Goal: Task Accomplishment & Management: Manage account settings

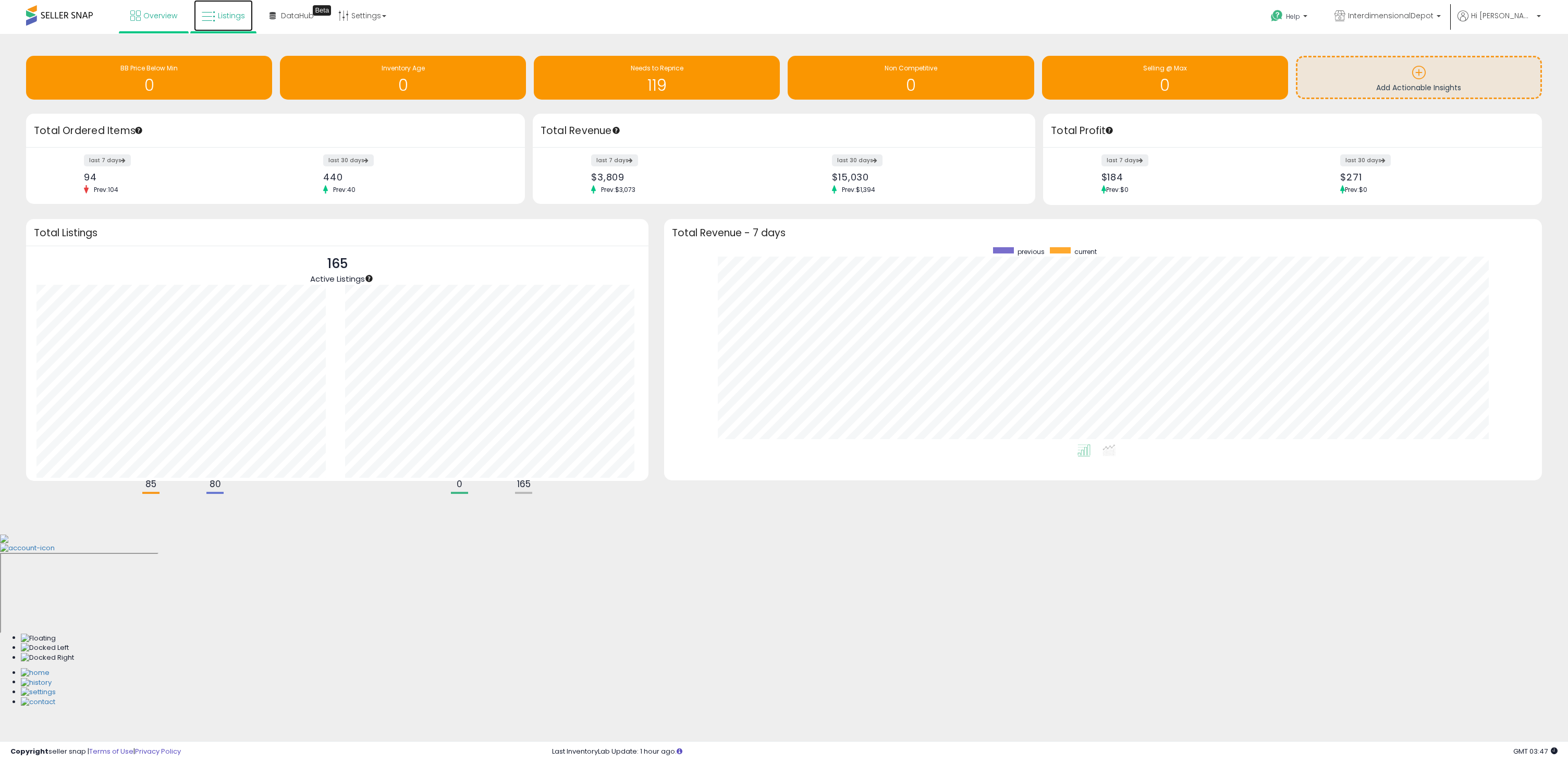
click at [212, 14] on icon at bounding box center [208, 17] width 14 height 14
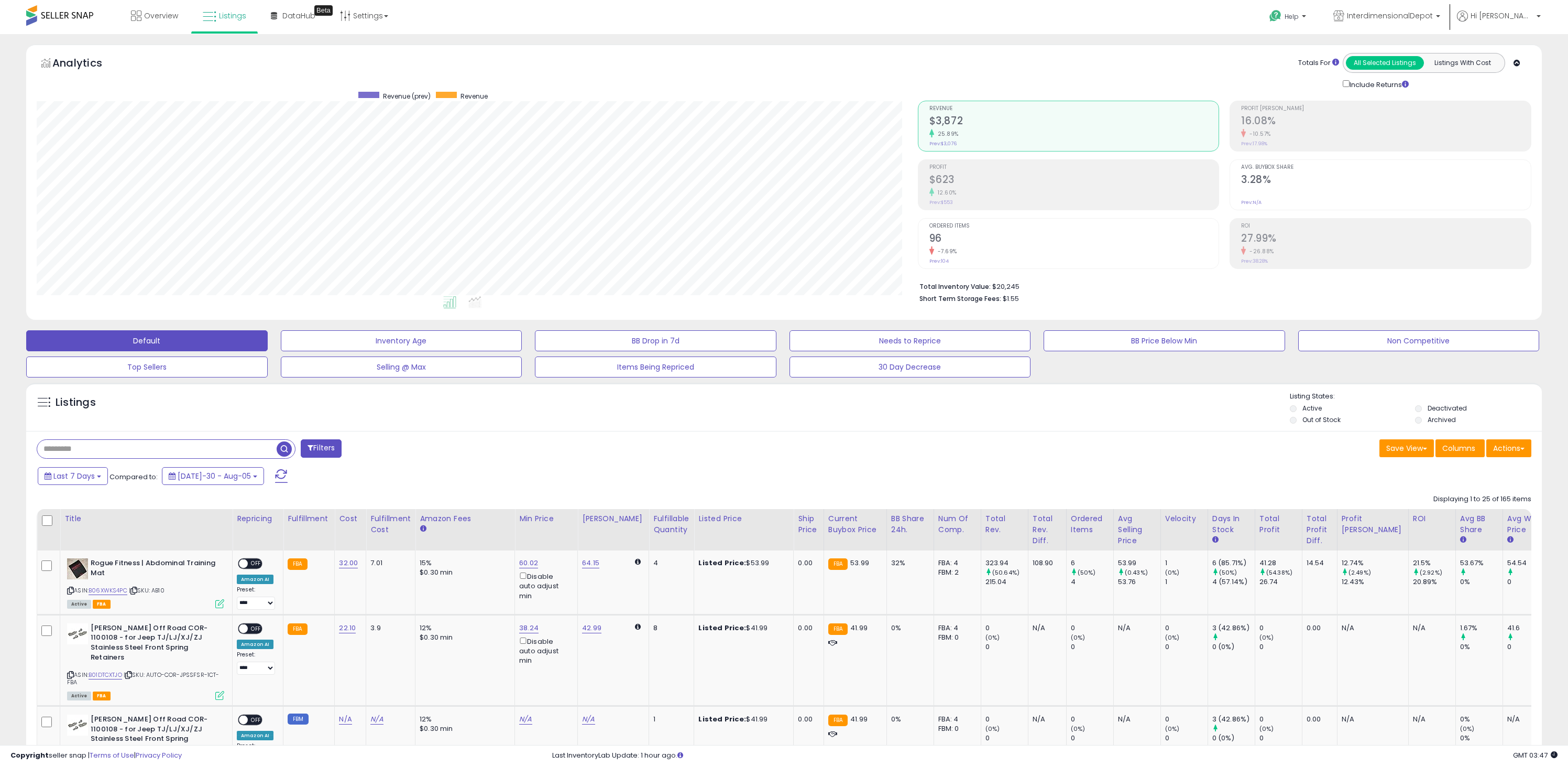
scroll to position [168, 0]
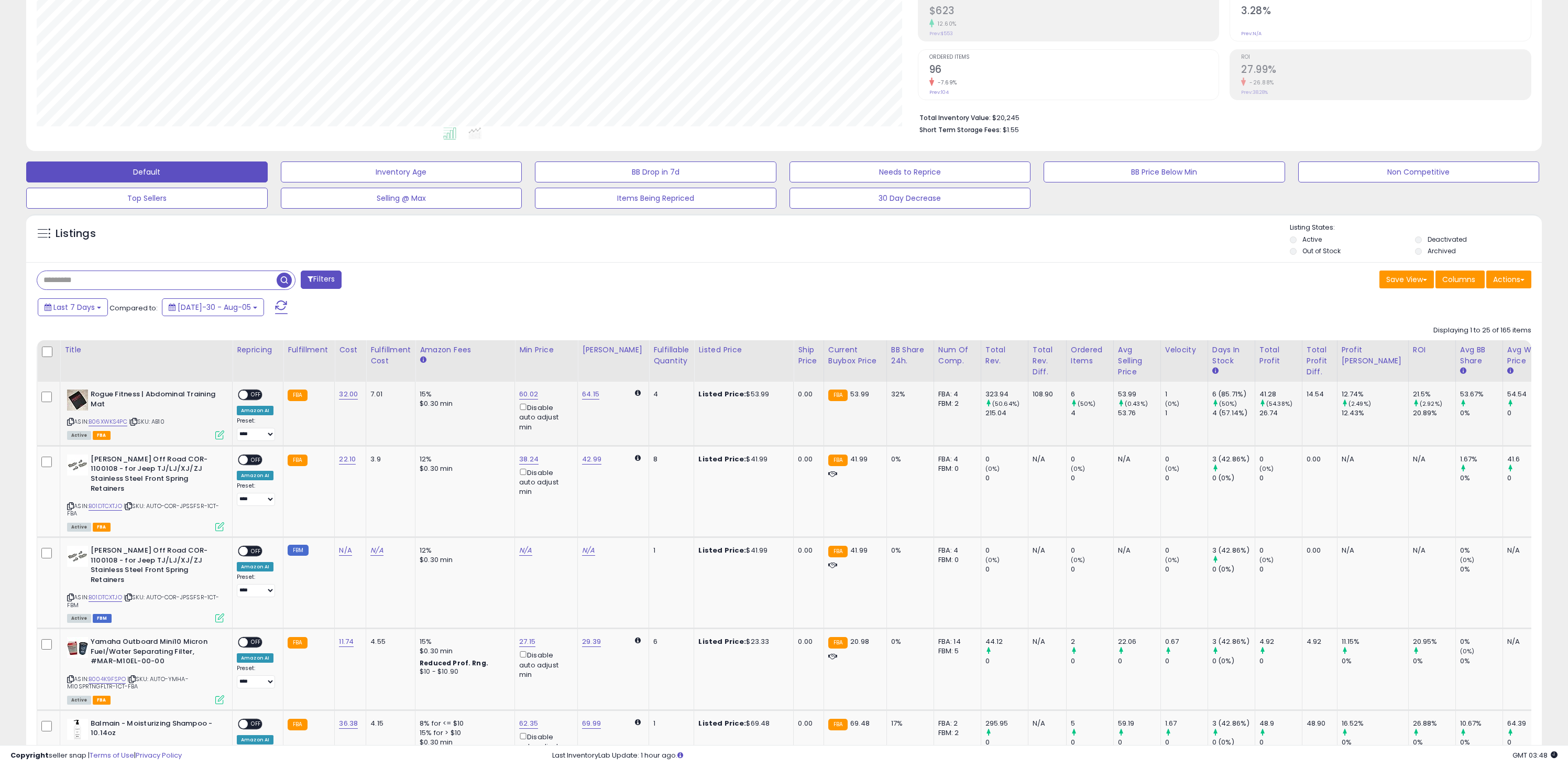
click at [71, 420] on icon at bounding box center [70, 422] width 7 height 6
click at [527, 393] on link "60.02" at bounding box center [529, 394] width 19 height 10
click at [573, 313] on div "Last 7 Days Compared to: [DATE]-30 - Aug-05" at bounding box center [596, 308] width 1121 height 23
click at [547, 357] on span at bounding box center [543, 358] width 7 height 7
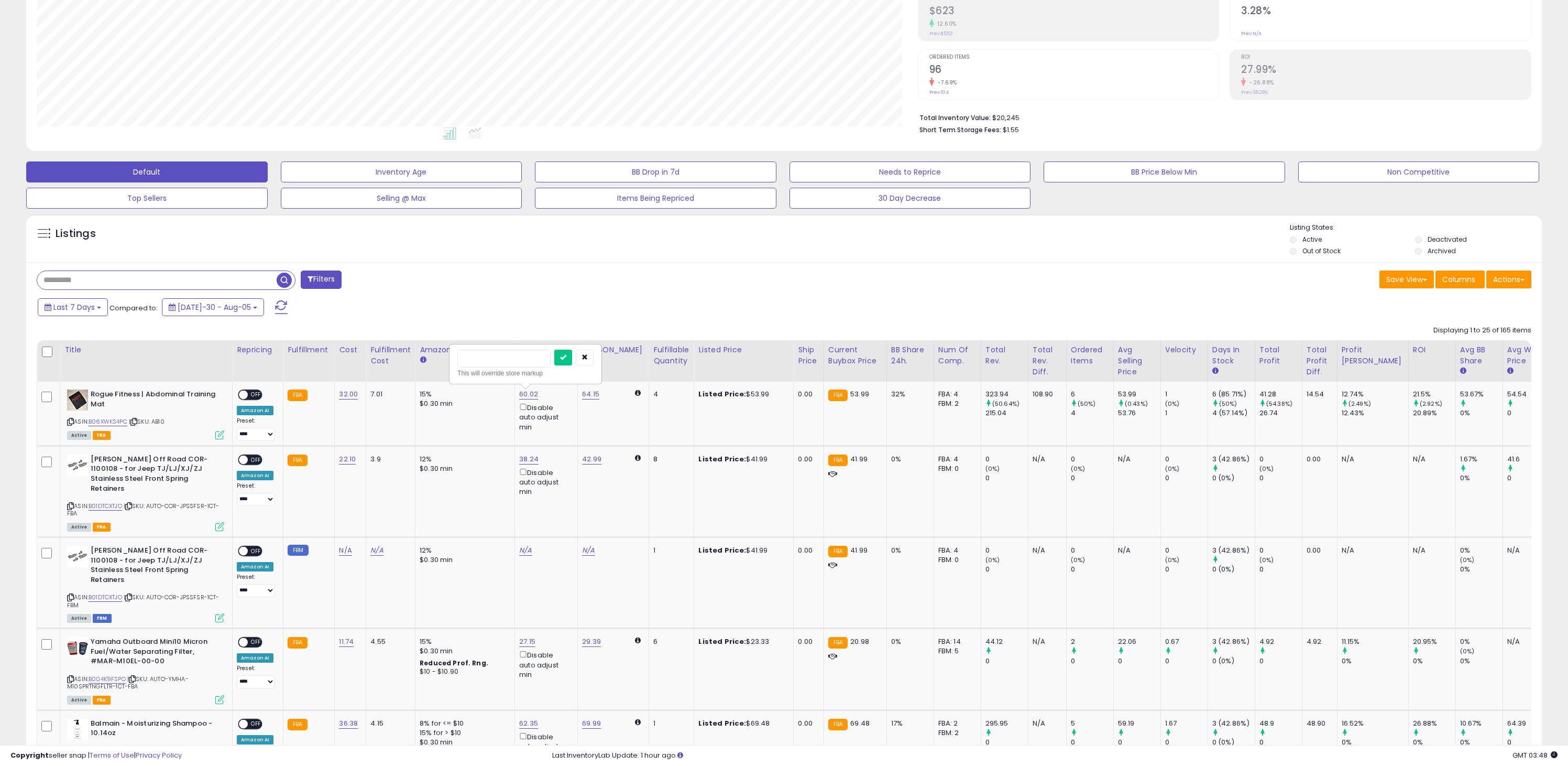
click at [570, 307] on div "Last 7 Days Compared to: [DATE]-30 - Aug-05" at bounding box center [596, 308] width 1121 height 23
click at [594, 355] on button "button" at bounding box center [584, 357] width 18 height 16
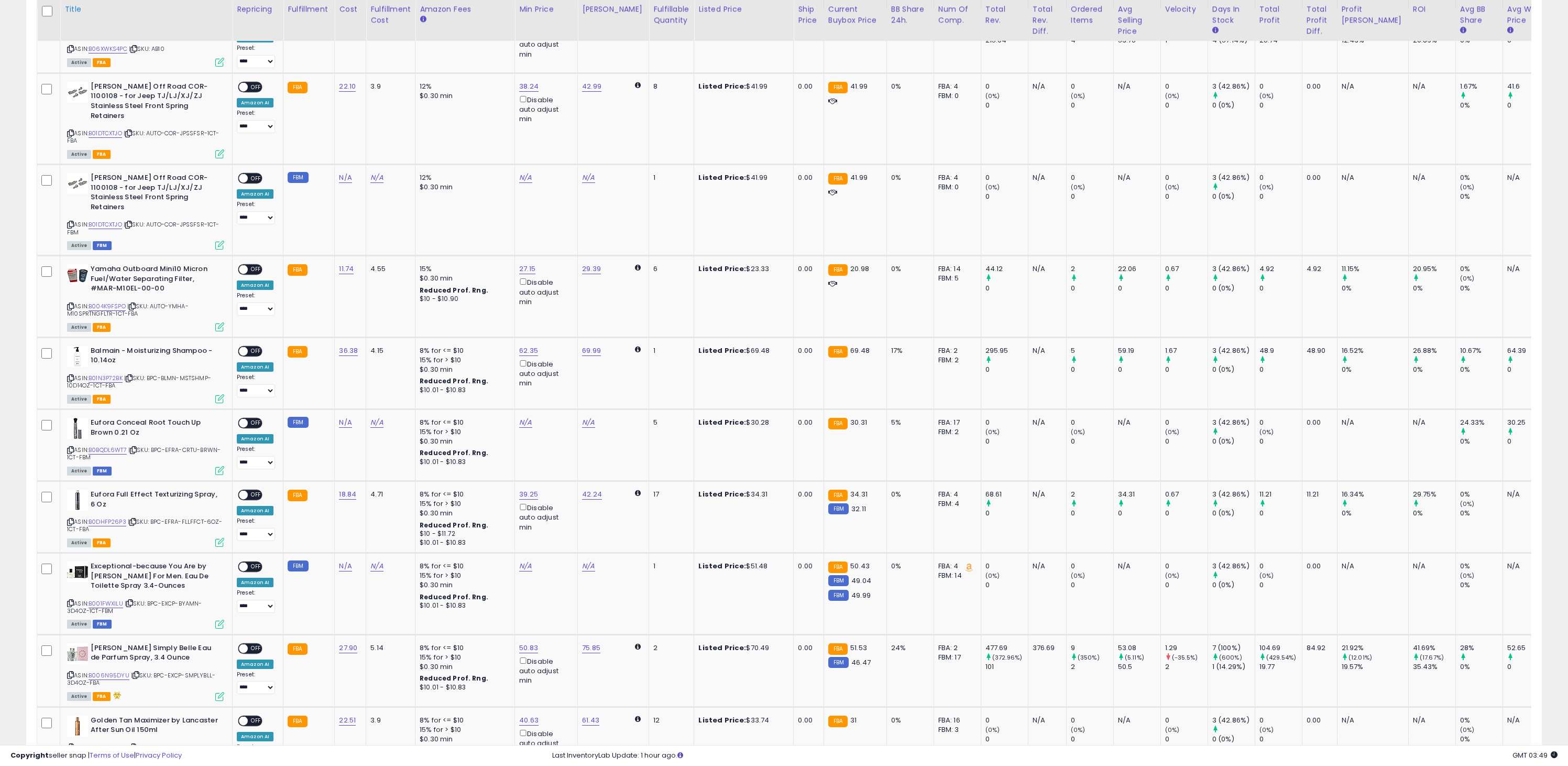
scroll to position [0, 0]
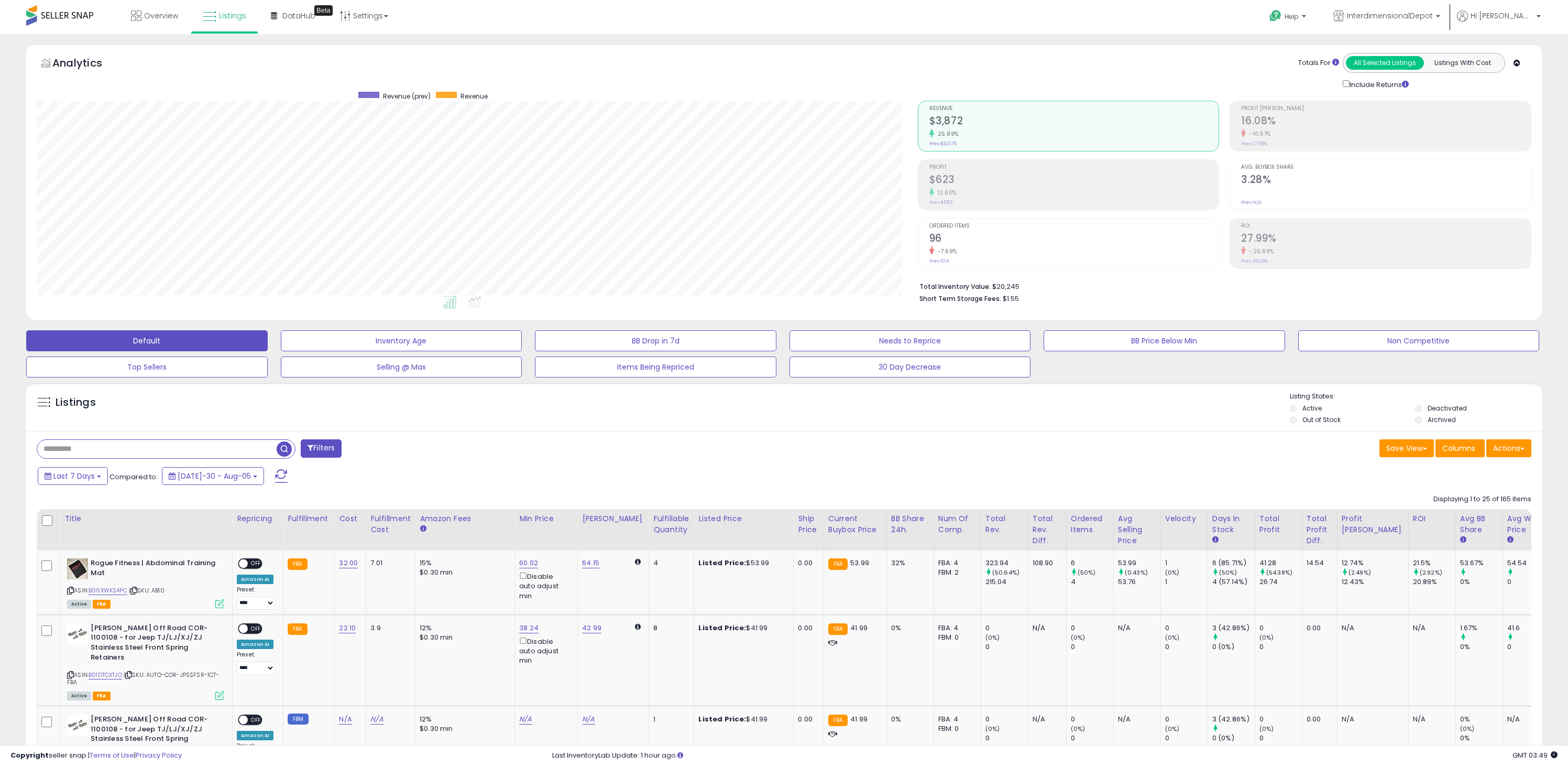
click at [824, 407] on div "Listings" at bounding box center [784, 410] width 1516 height 35
